Goal: Task Accomplishment & Management: Manage account settings

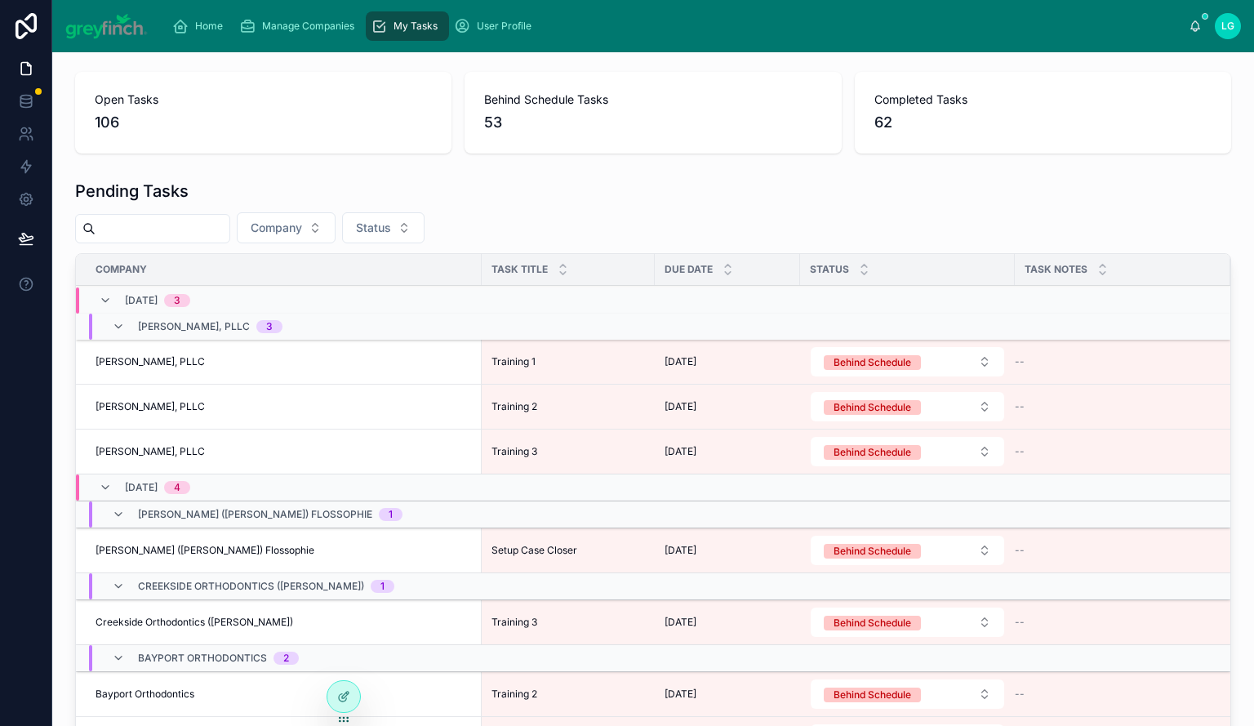
click at [281, 24] on span "Manage Companies" at bounding box center [308, 26] width 92 height 13
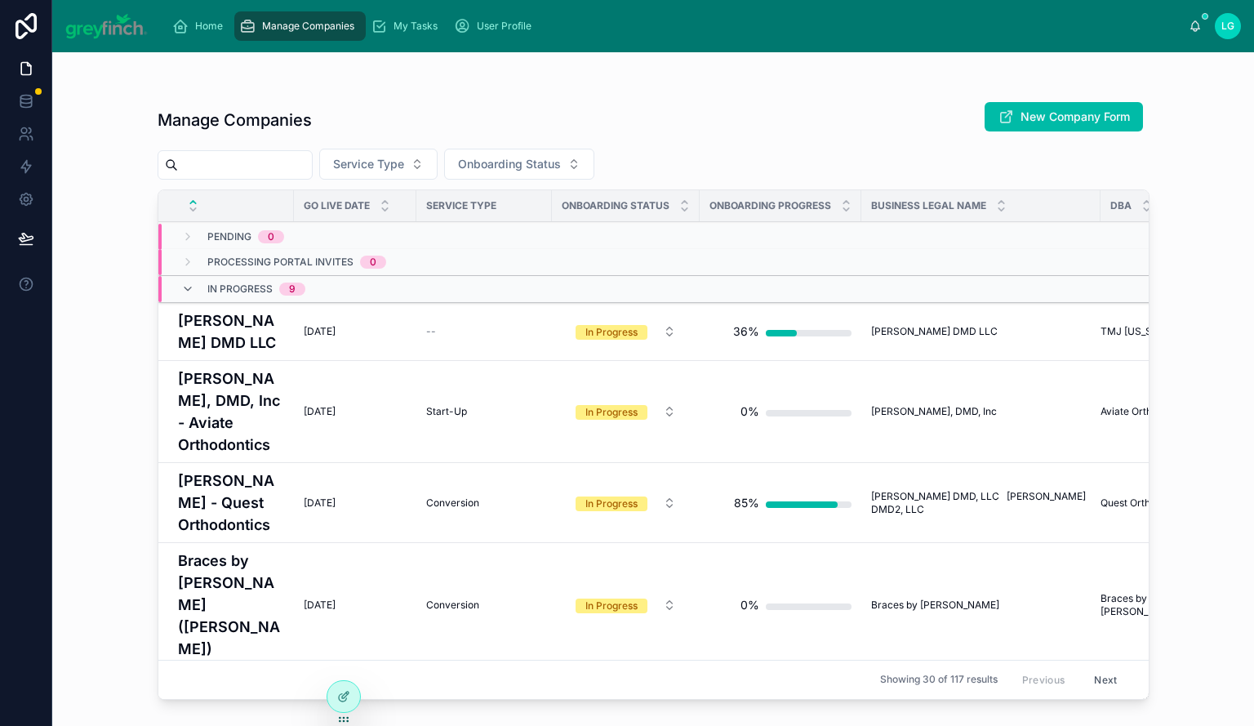
click at [286, 167] on input "text" at bounding box center [245, 164] width 134 height 23
type input "****"
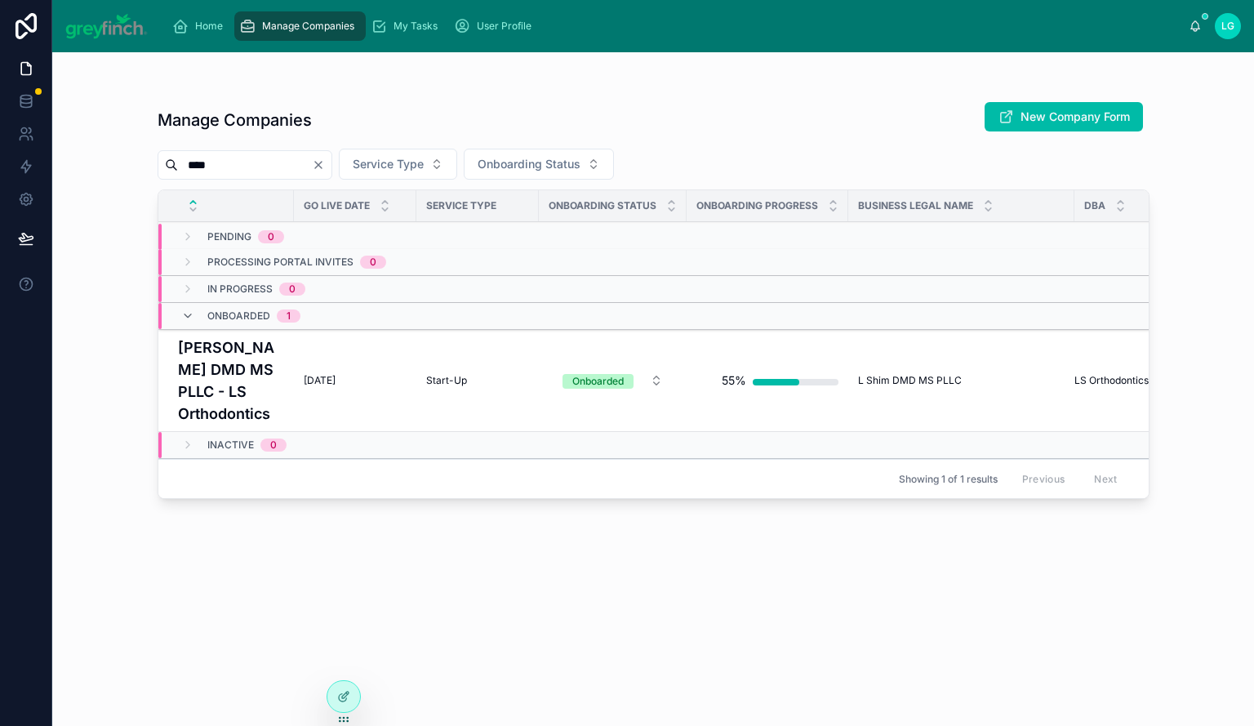
click at [194, 386] on h4 "[PERSON_NAME] DMD MS PLLC - LS Orthodontics" at bounding box center [231, 380] width 106 height 88
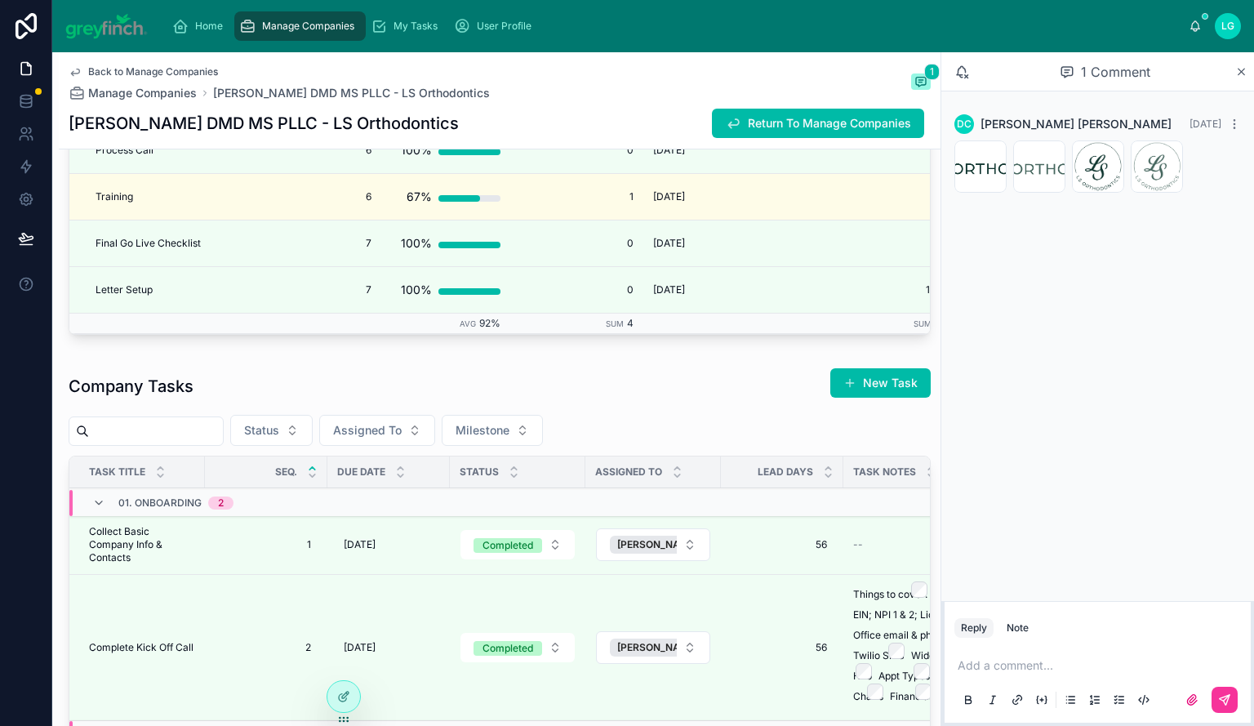
scroll to position [3020, 0]
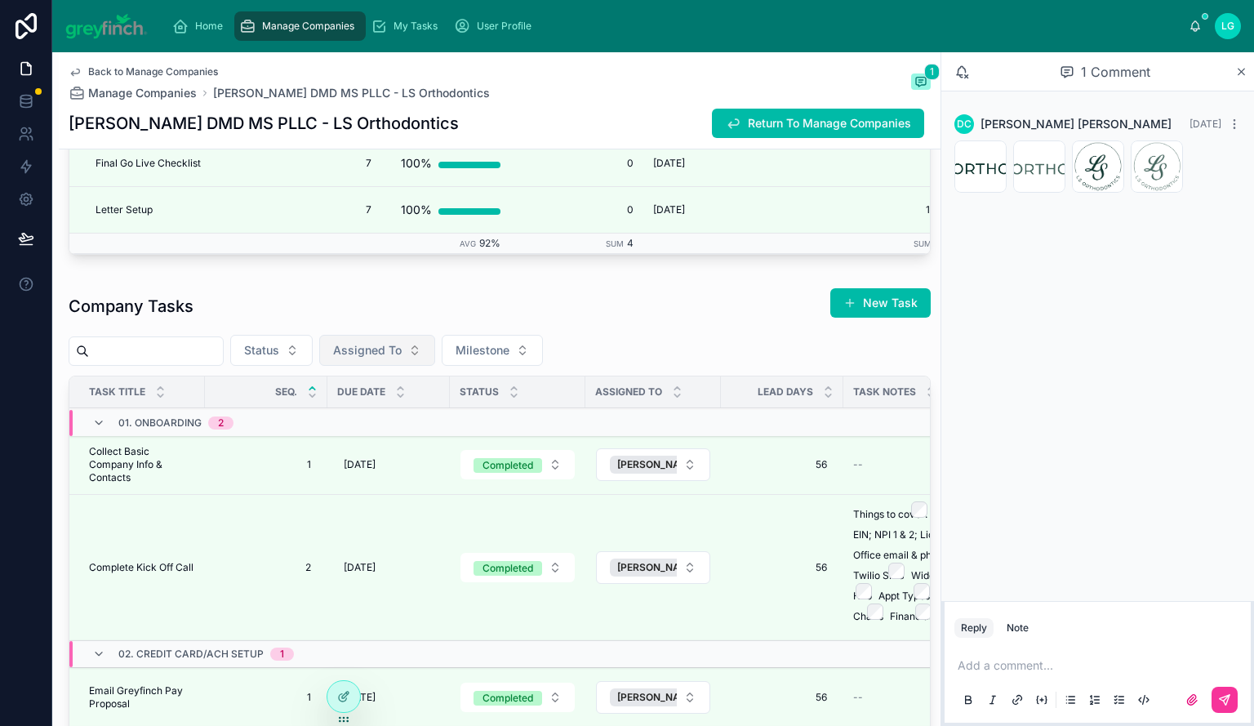
click at [435, 366] on button "Assigned To" at bounding box center [377, 350] width 116 height 31
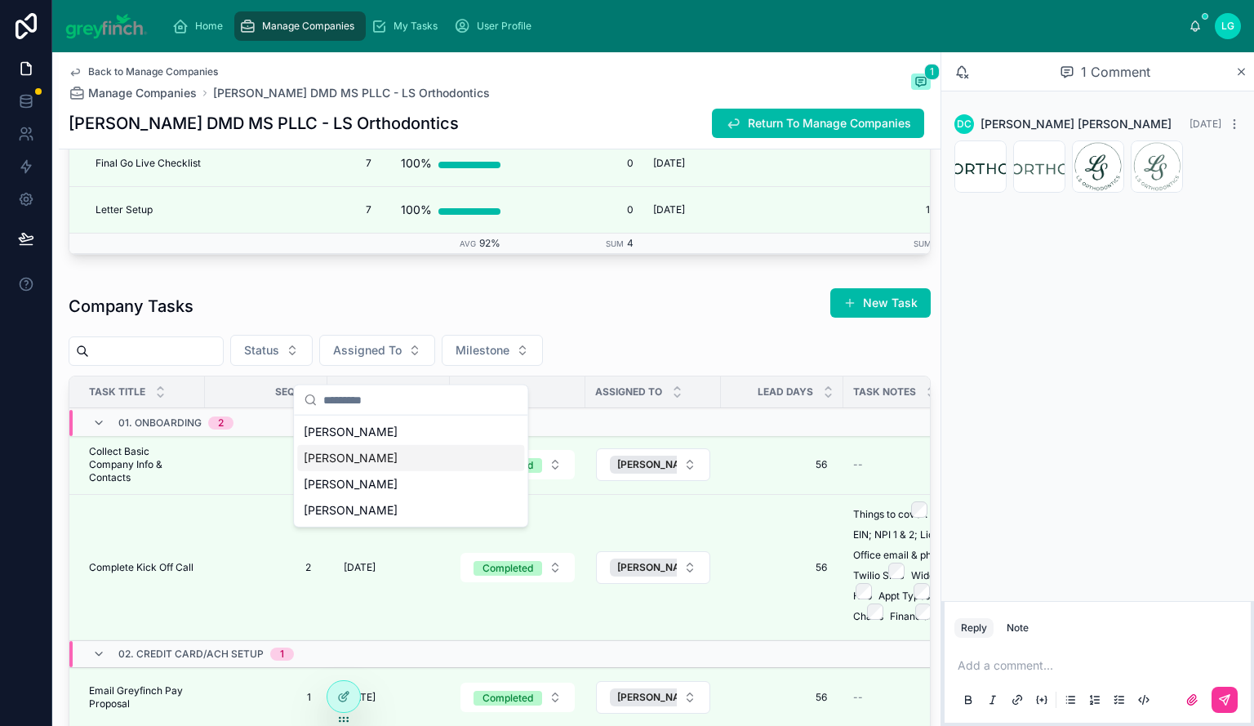
click at [387, 453] on div "[PERSON_NAME]" at bounding box center [410, 458] width 227 height 26
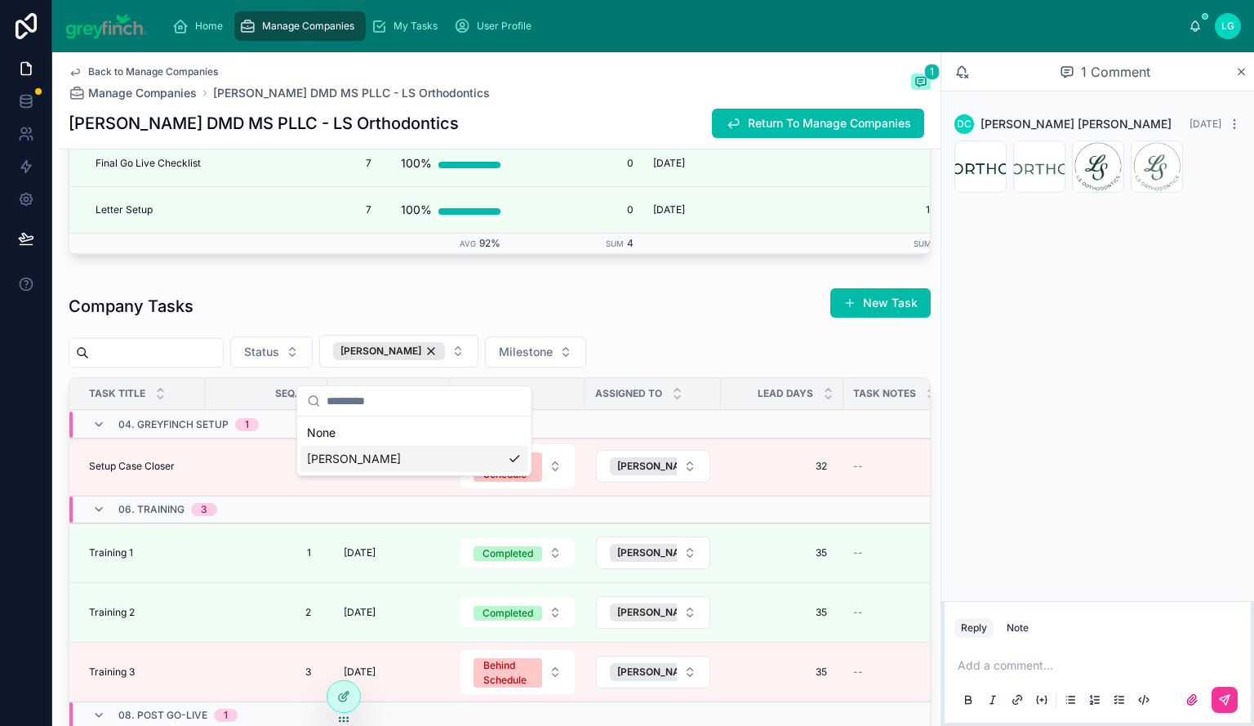
click at [676, 320] on div "Company Tasks New Task" at bounding box center [500, 306] width 862 height 38
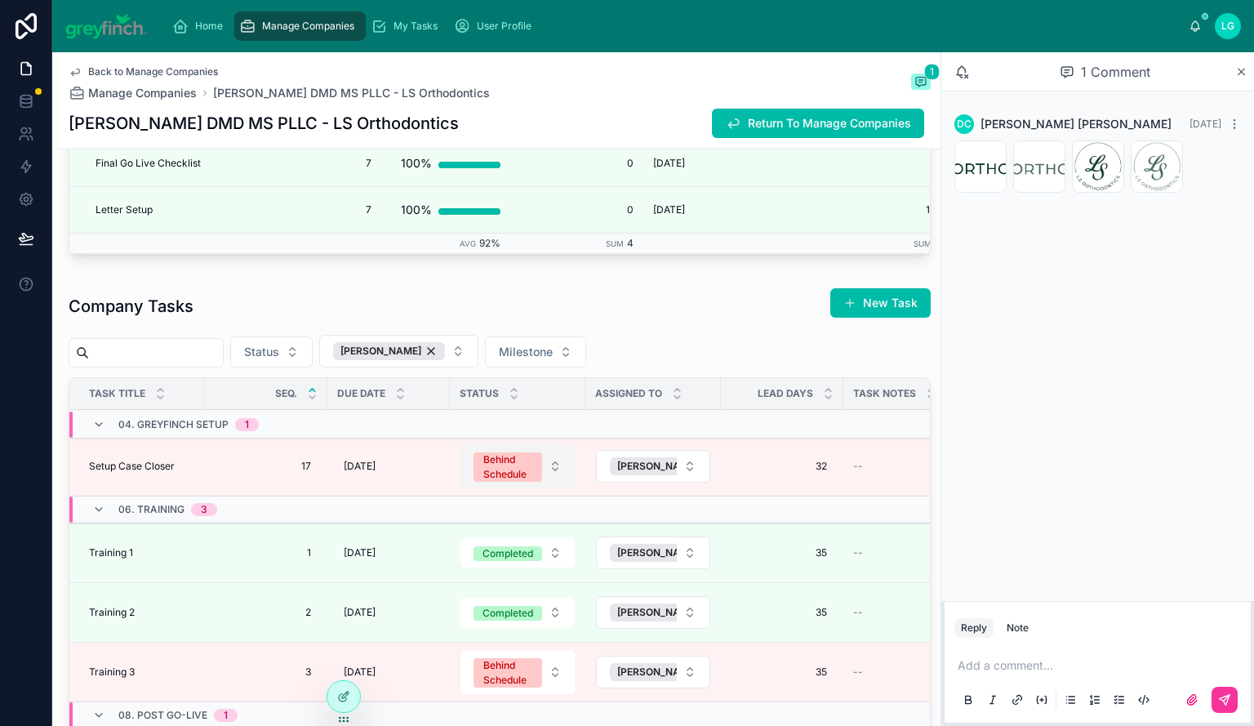
click at [508, 477] on div "Behind Schedule" at bounding box center [507, 466] width 49 height 29
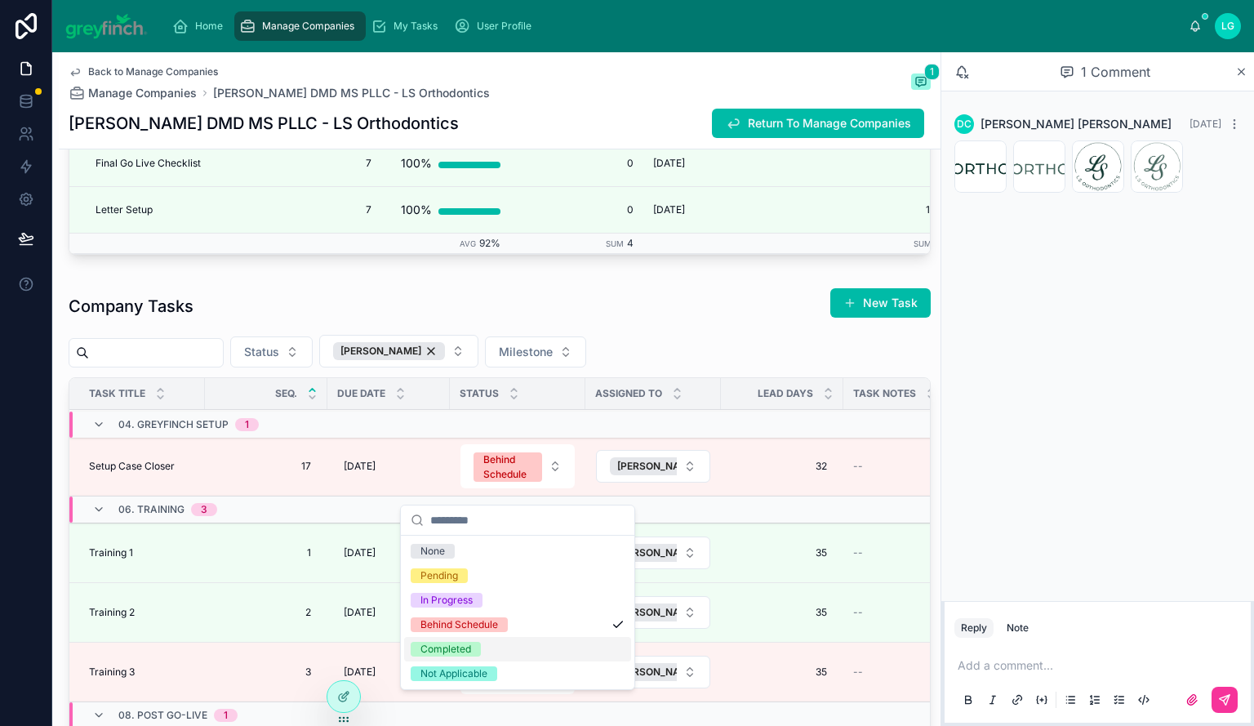
click at [488, 644] on div "Completed" at bounding box center [517, 649] width 227 height 24
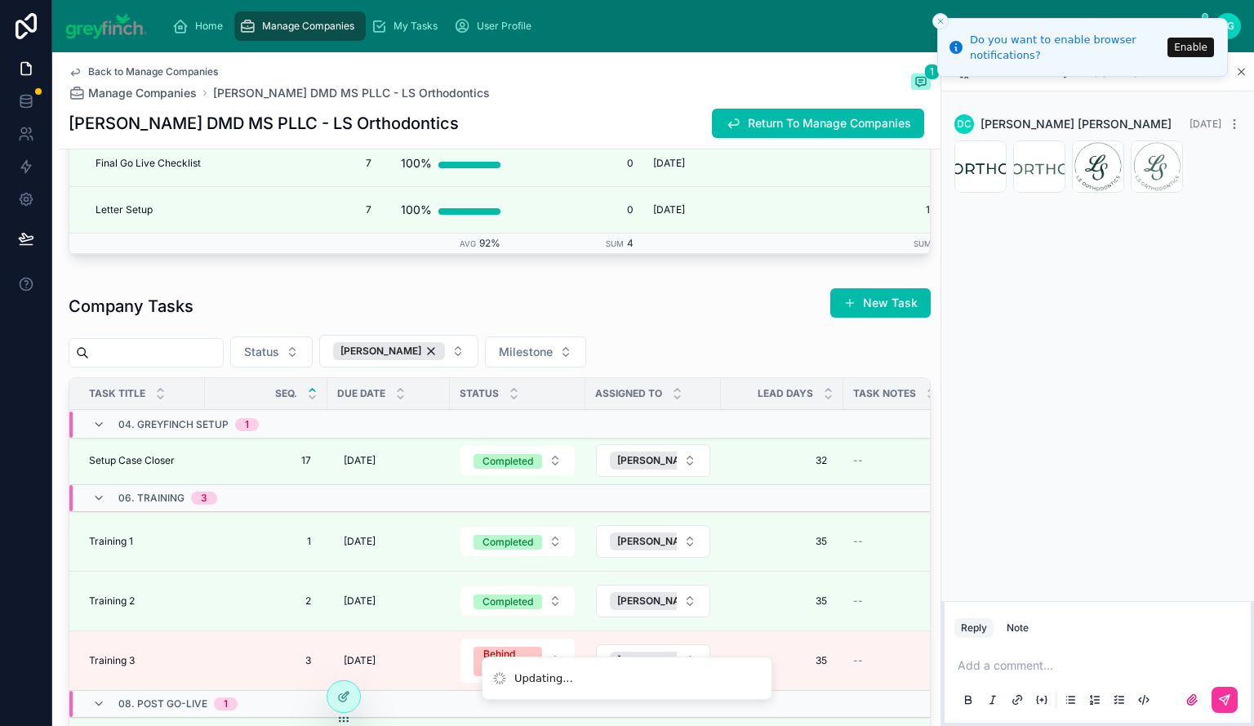
click at [939, 20] on line "Close toast" at bounding box center [940, 21] width 5 height 5
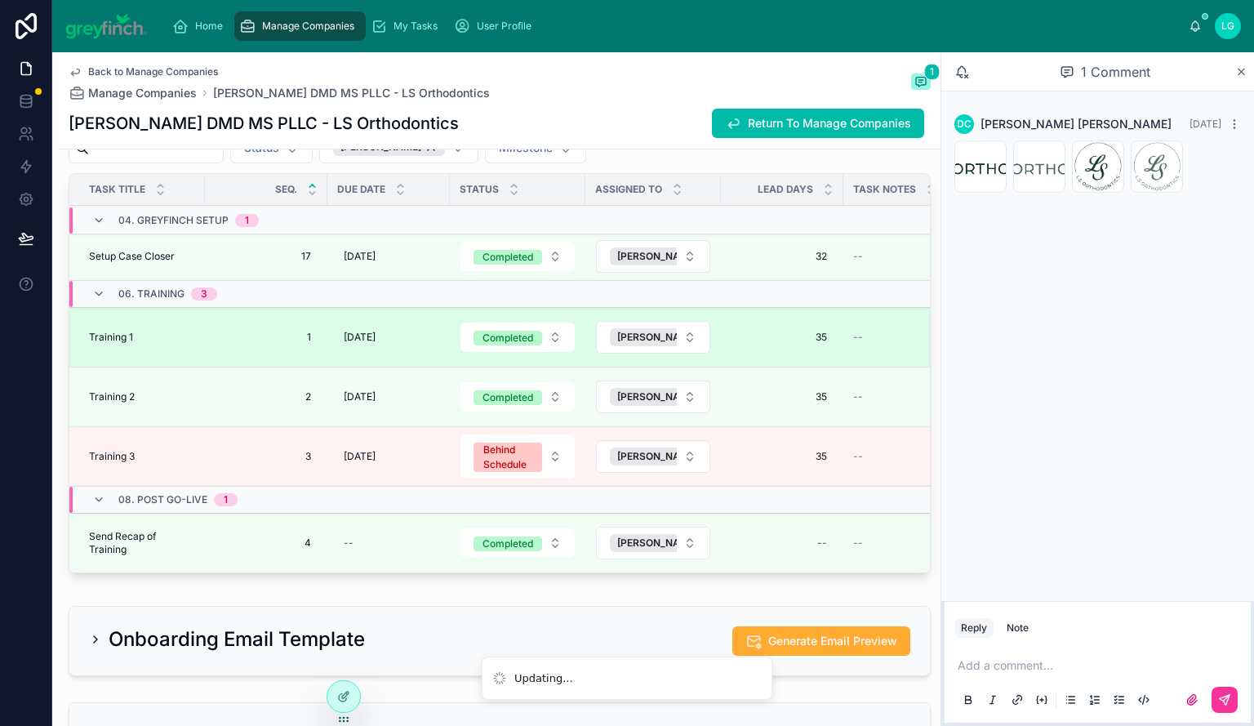
scroll to position [3265, 0]
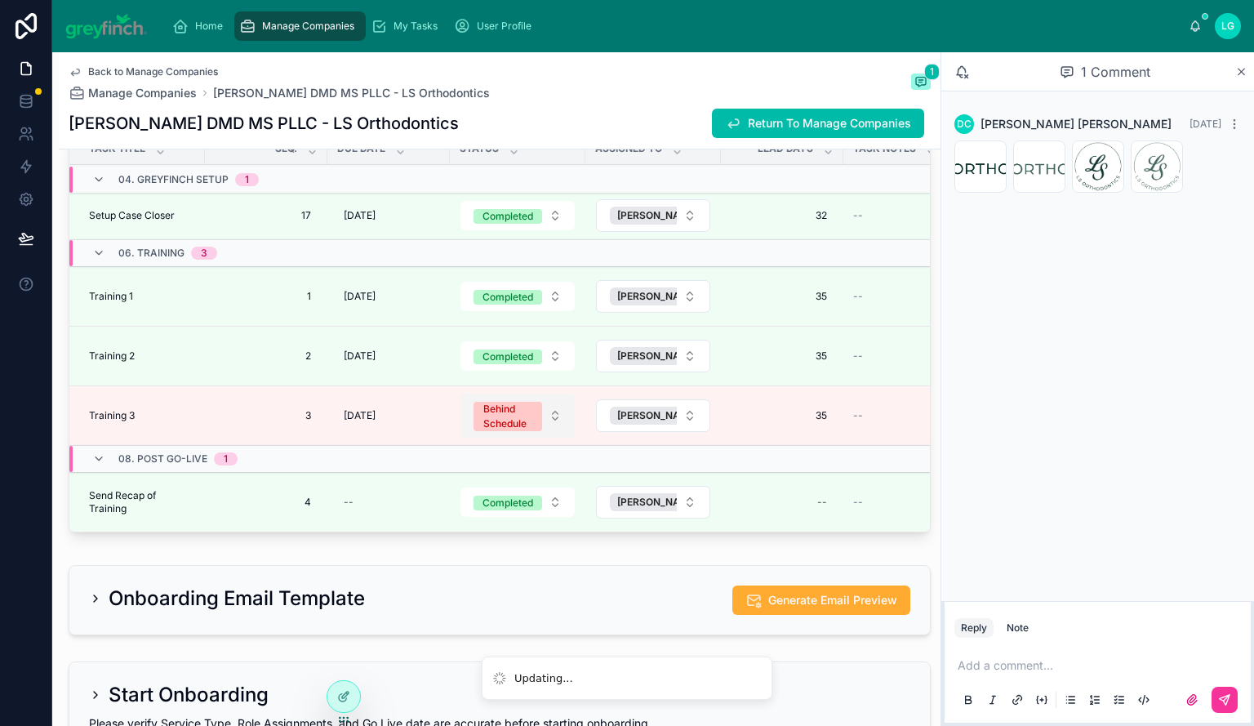
click at [506, 437] on button "Behind Schedule" at bounding box center [517, 415] width 114 height 44
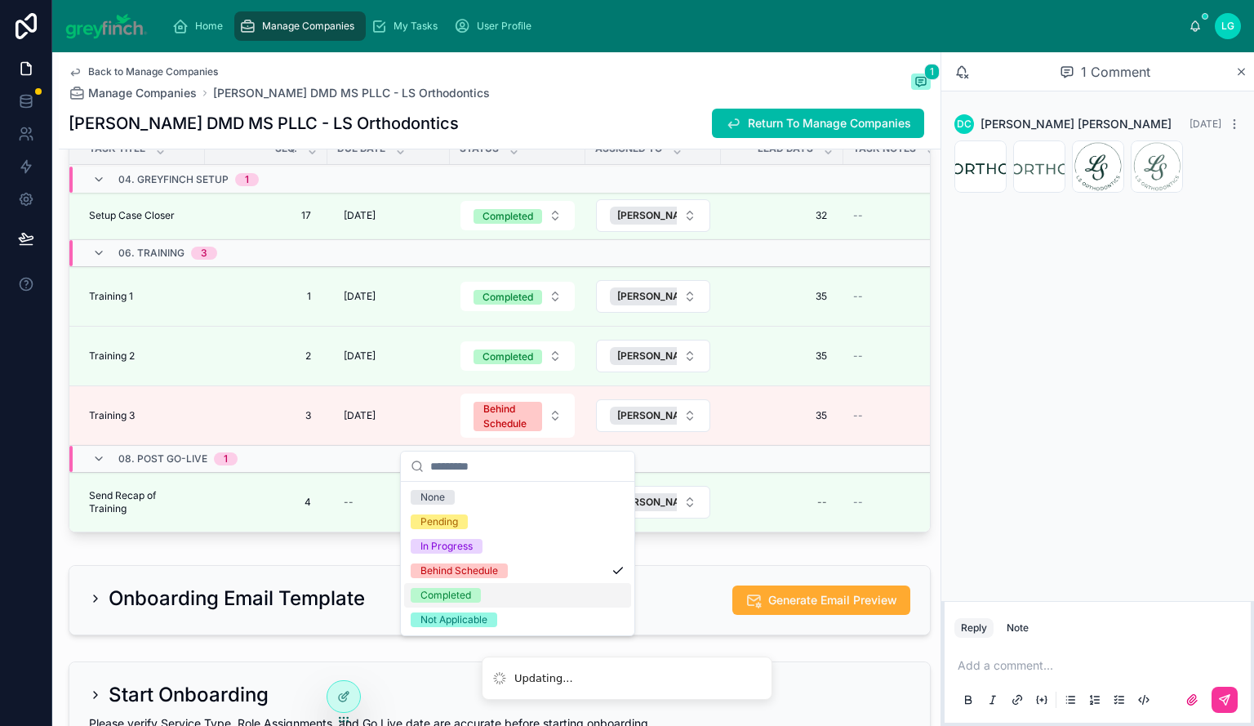
click at [486, 587] on div "Completed" at bounding box center [517, 595] width 227 height 24
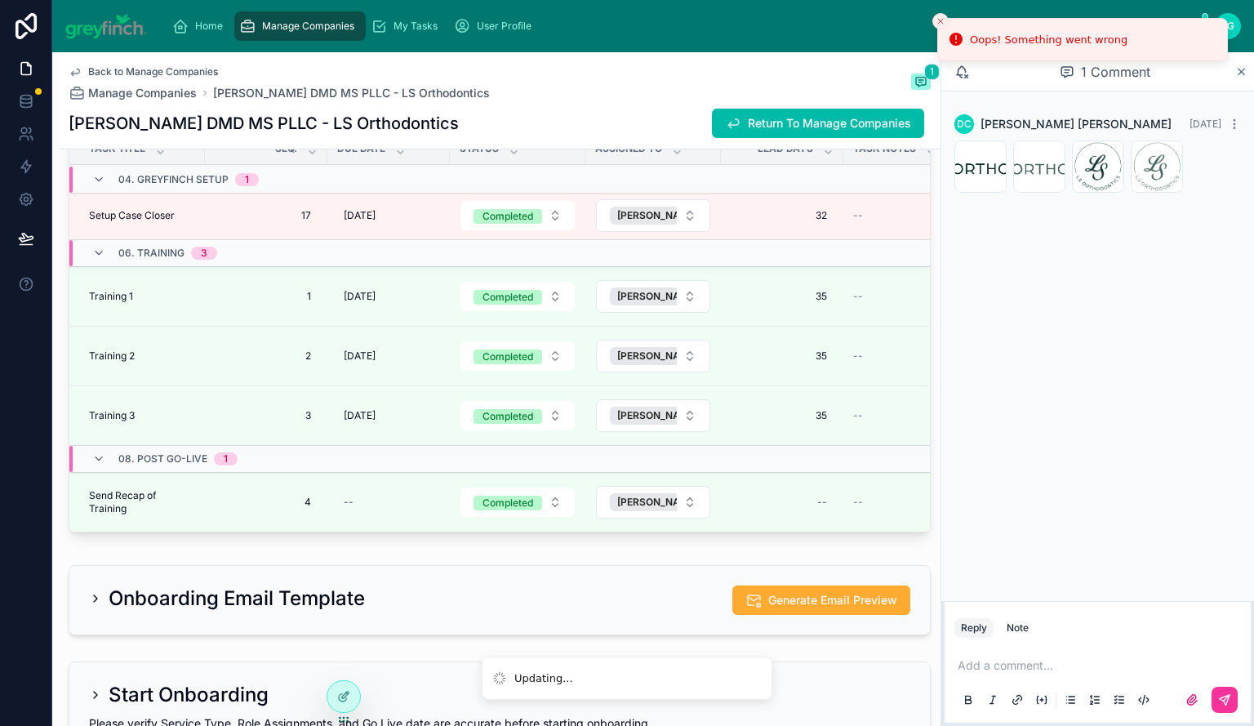
click at [938, 20] on icon "Close toast" at bounding box center [940, 21] width 10 height 10
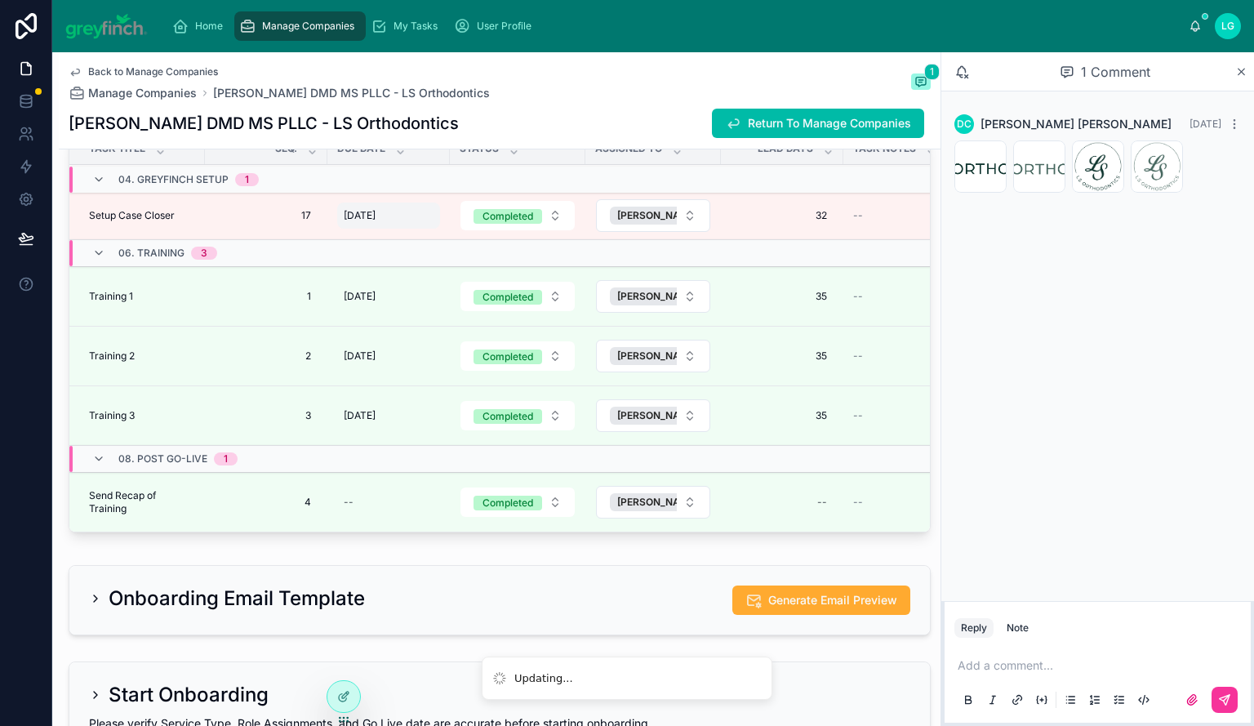
click at [393, 229] on div "[DATE] [DATE]" at bounding box center [388, 215] width 103 height 26
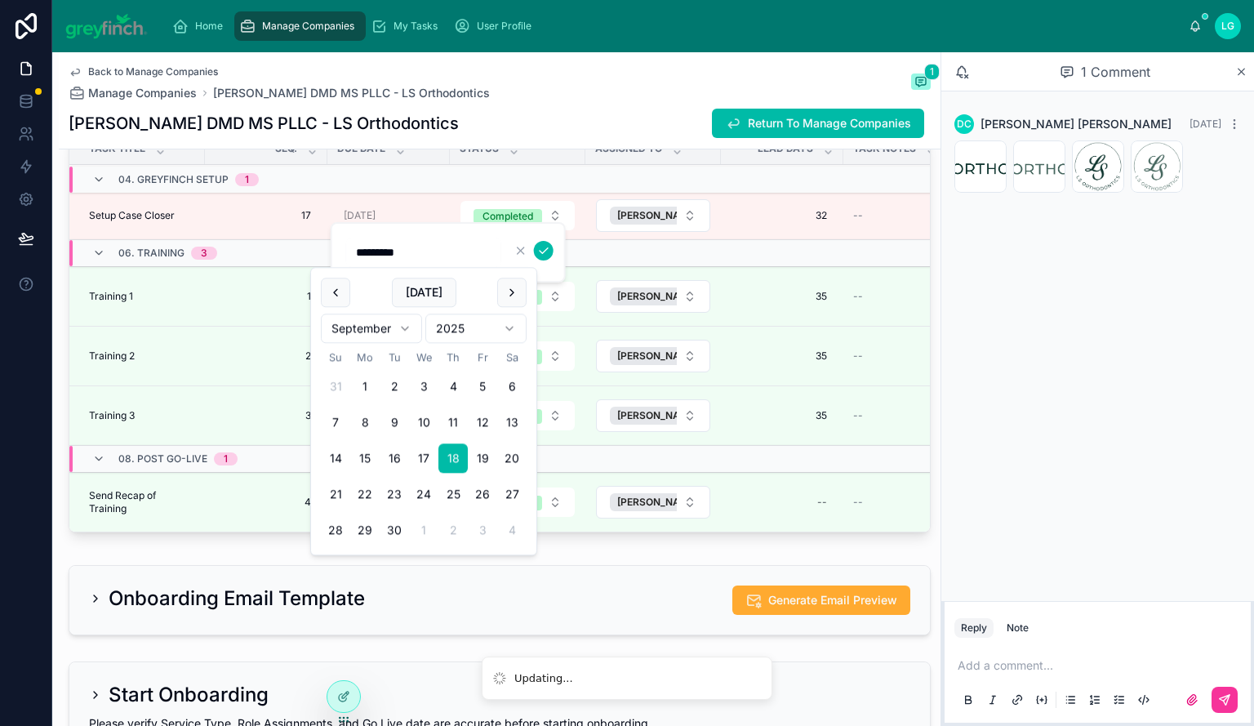
click at [542, 248] on icon "submit" at bounding box center [543, 250] width 13 height 13
